Goal: Task Accomplishment & Management: Manage account settings

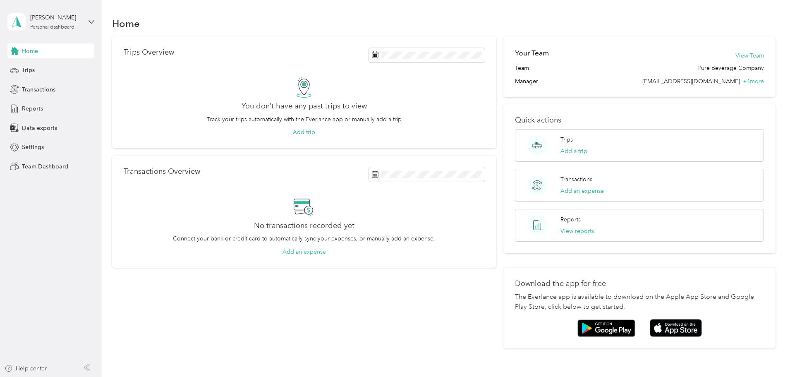
click at [88, 28] on div "[PERSON_NAME] Personal dashboard" at bounding box center [50, 21] width 87 height 29
click at [69, 69] on div "Team dashboard" at bounding box center [94, 68] width 163 height 14
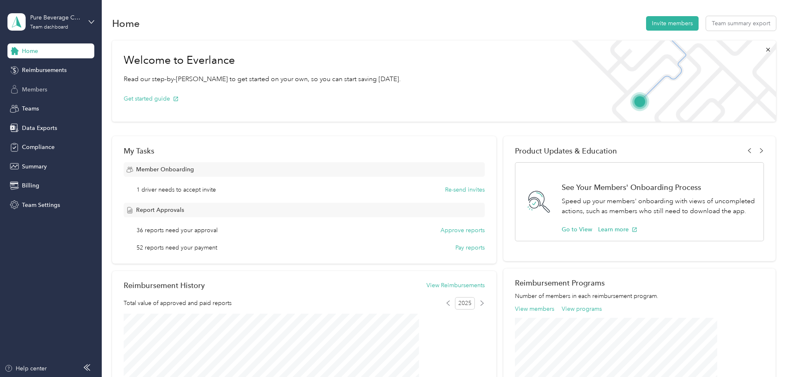
click at [39, 87] on span "Members" at bounding box center [34, 89] width 25 height 9
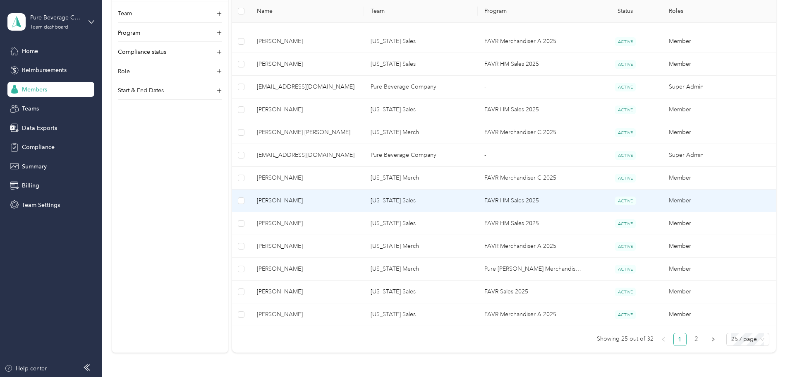
scroll to position [532, 0]
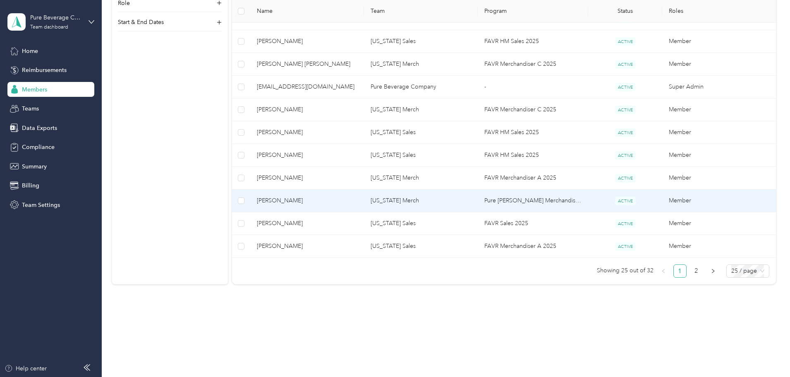
click at [357, 198] on span "[PERSON_NAME]" at bounding box center [307, 200] width 100 height 9
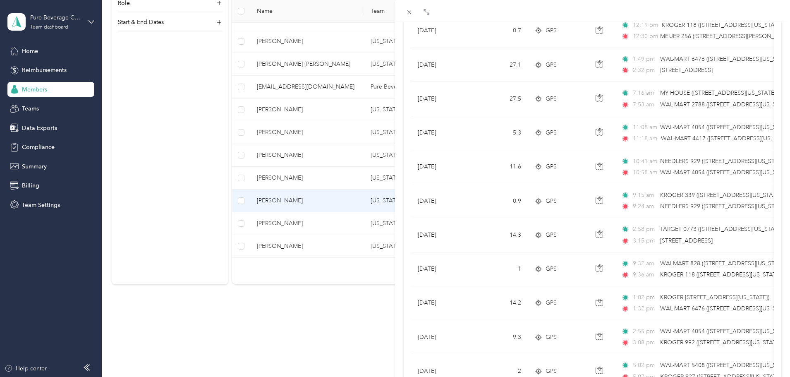
scroll to position [680, 0]
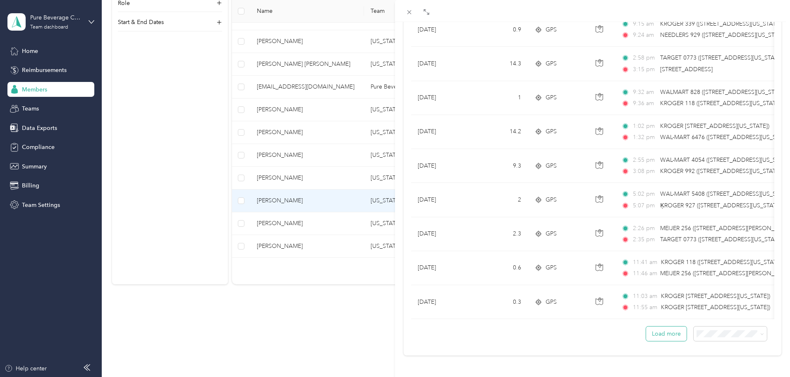
click at [668, 331] on button "Load more" at bounding box center [666, 333] width 41 height 14
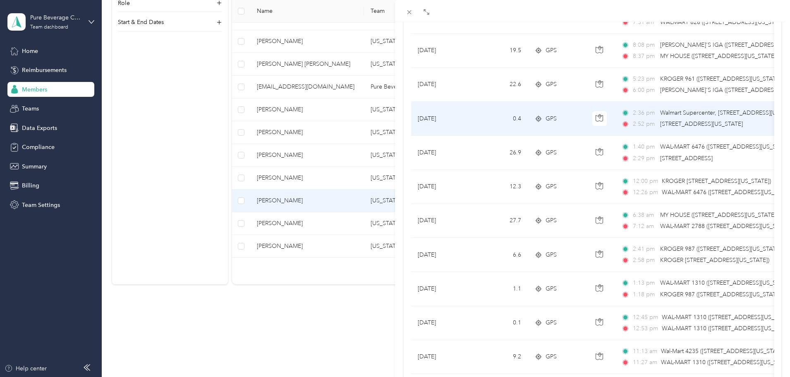
scroll to position [1530, 0]
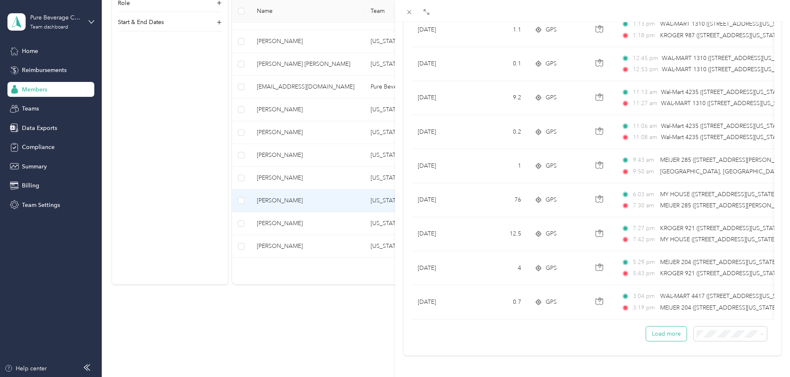
click at [656, 327] on button "Load more" at bounding box center [666, 333] width 41 height 14
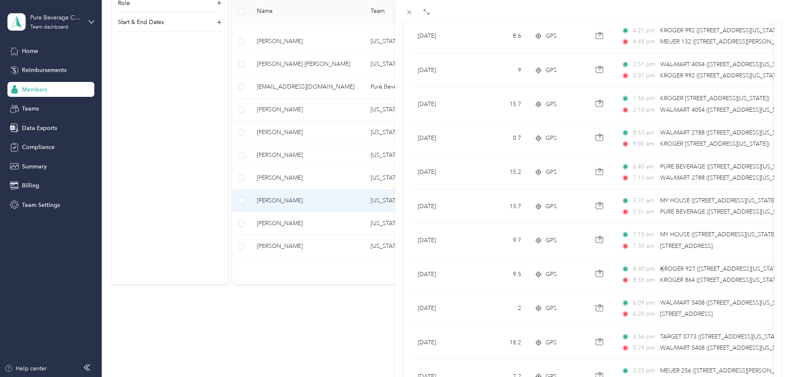
scroll to position [2380, 0]
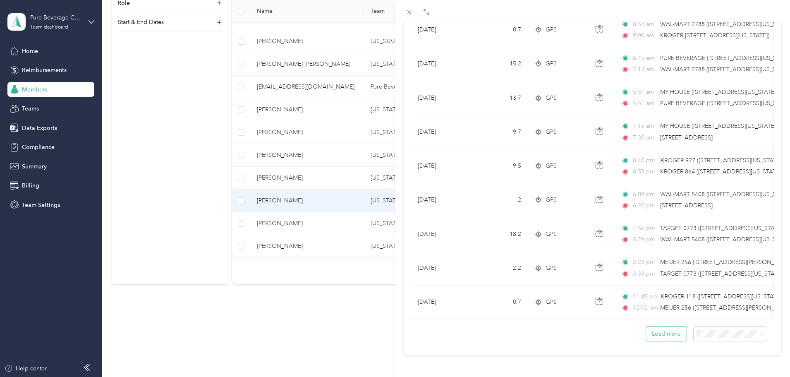
click at [670, 327] on button "Load more" at bounding box center [666, 333] width 41 height 14
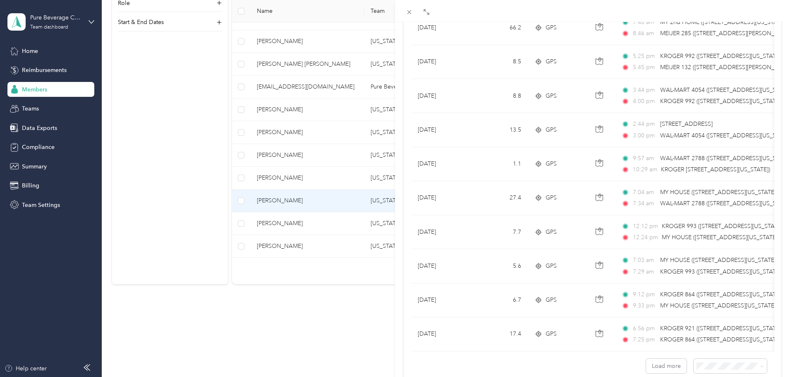
scroll to position [3231, 0]
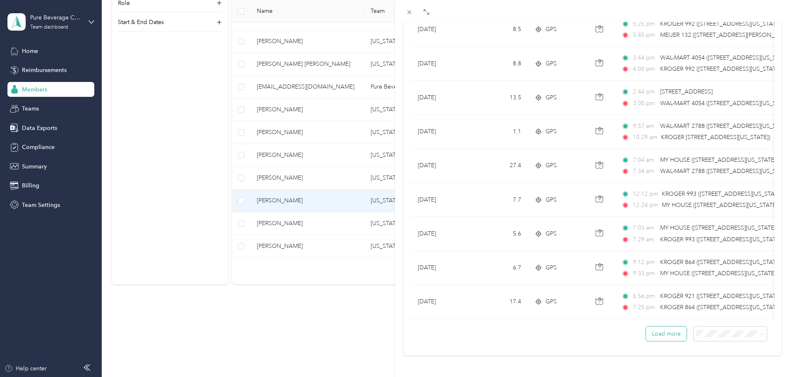
click at [664, 330] on button "Load more" at bounding box center [666, 333] width 41 height 14
click at [670, 332] on button "Load more" at bounding box center [666, 333] width 41 height 14
click at [658, 331] on button "Load more" at bounding box center [666, 333] width 41 height 14
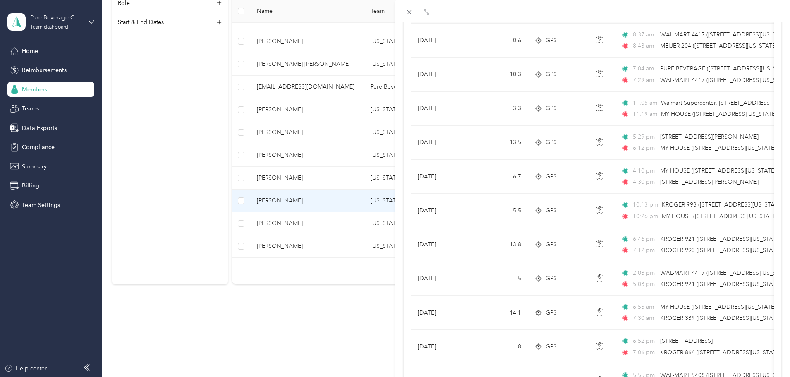
scroll to position [0, 0]
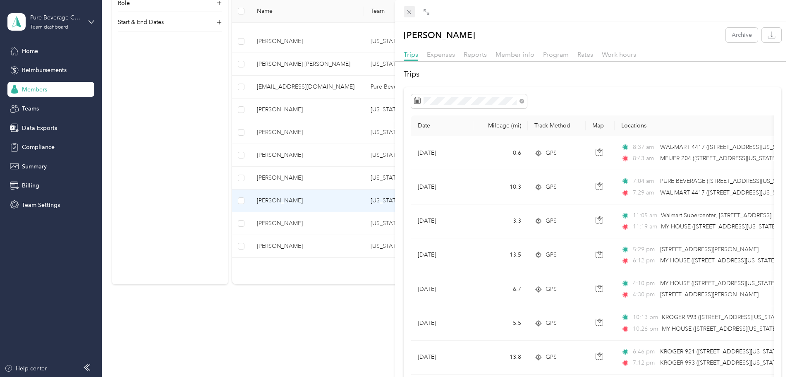
click at [413, 11] on span at bounding box center [410, 12] width 12 height 12
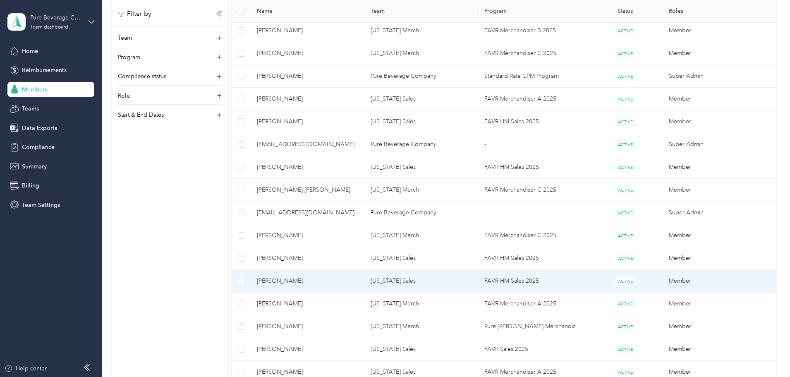
scroll to position [408, 0]
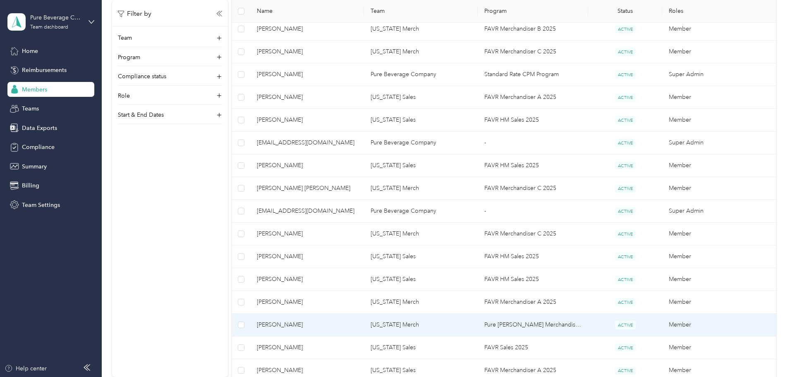
click at [351, 323] on span "[PERSON_NAME]" at bounding box center [307, 324] width 100 height 9
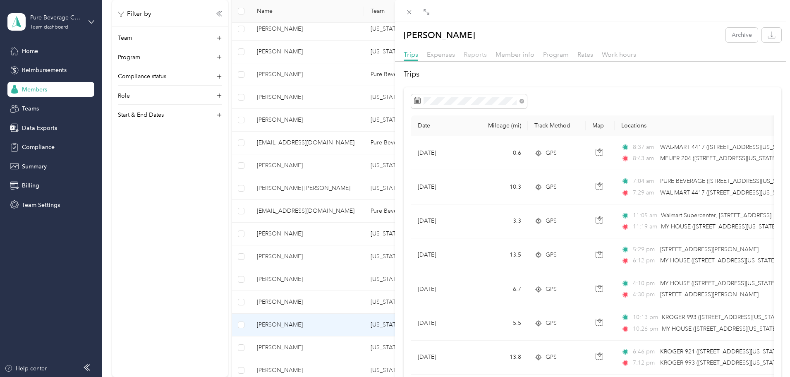
click at [474, 51] on span "Reports" at bounding box center [475, 54] width 23 height 8
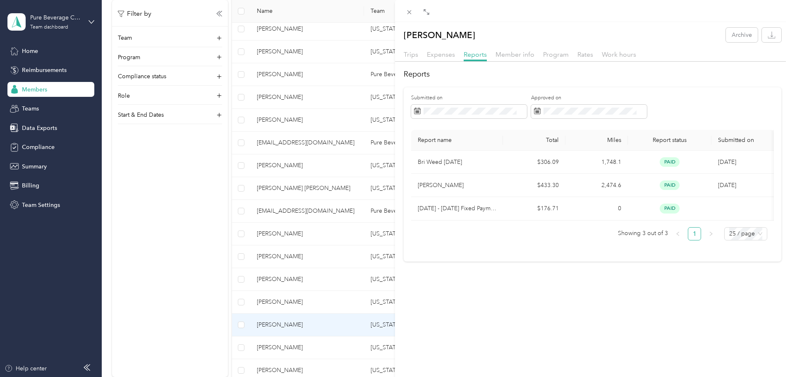
click at [510, 327] on div "[PERSON_NAME] Archive Trips Expenses Reports Member info Program Rates Work hou…" at bounding box center [592, 210] width 395 height 377
click at [408, 12] on icon at bounding box center [409, 12] width 7 height 7
